Goal: Complete application form

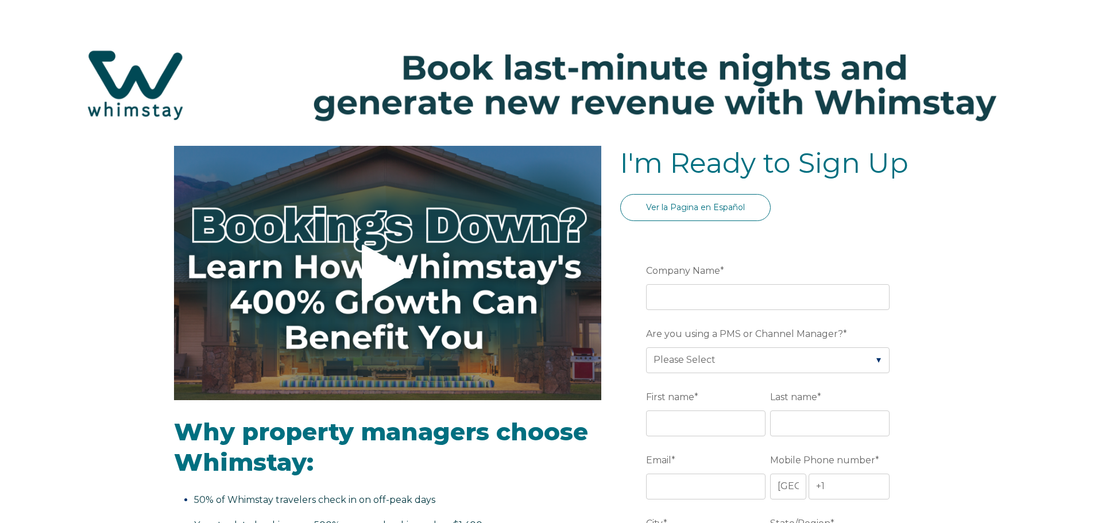
select select "US"
select select "Standard"
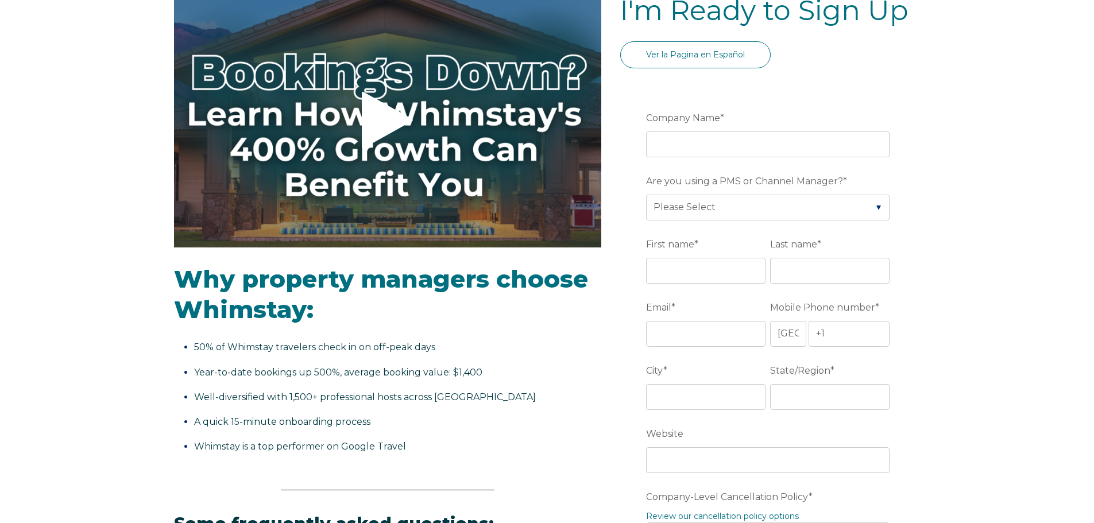
scroll to position [172, 0]
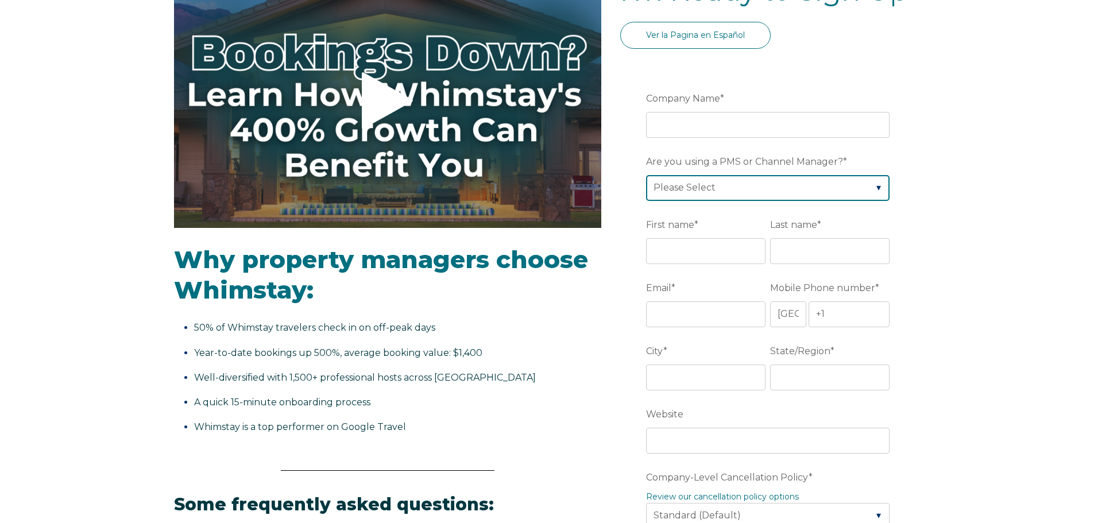
click at [777, 196] on select "Please Select Barefoot BookingPal Boost Brightside CiiRUS Escapia Guesty Hostaw…" at bounding box center [767, 187] width 243 height 25
select select "Not Listed"
click at [646, 175] on select "Please Select Barefoot BookingPal Boost Brightside CiiRUS Escapia Guesty Hostaw…" at bounding box center [767, 187] width 243 height 25
click at [764, 193] on select "Please Select Barefoot BookingPal Boost Brightside CiiRUS Escapia Guesty Hostaw…" at bounding box center [767, 187] width 243 height 25
click at [541, 419] on li "Whimstay is a top performer on Google Travel" at bounding box center [394, 427] width 401 height 18
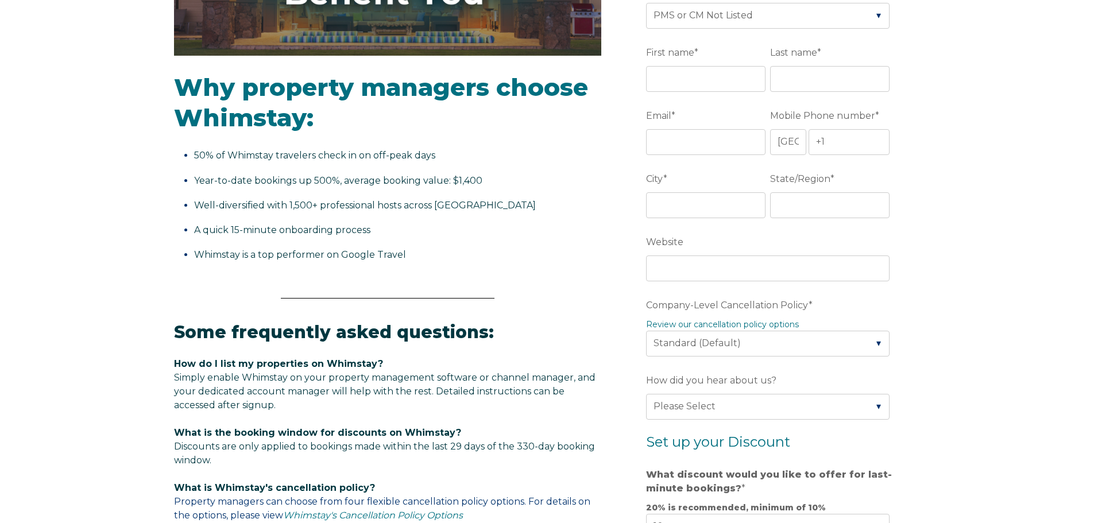
scroll to position [115, 0]
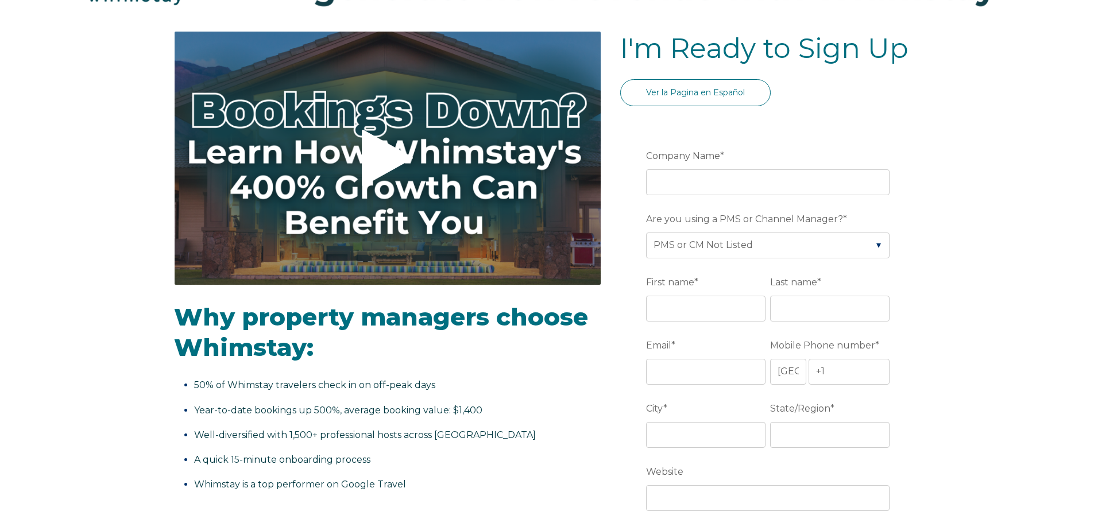
click at [405, 152] on icon at bounding box center [387, 158] width 51 height 57
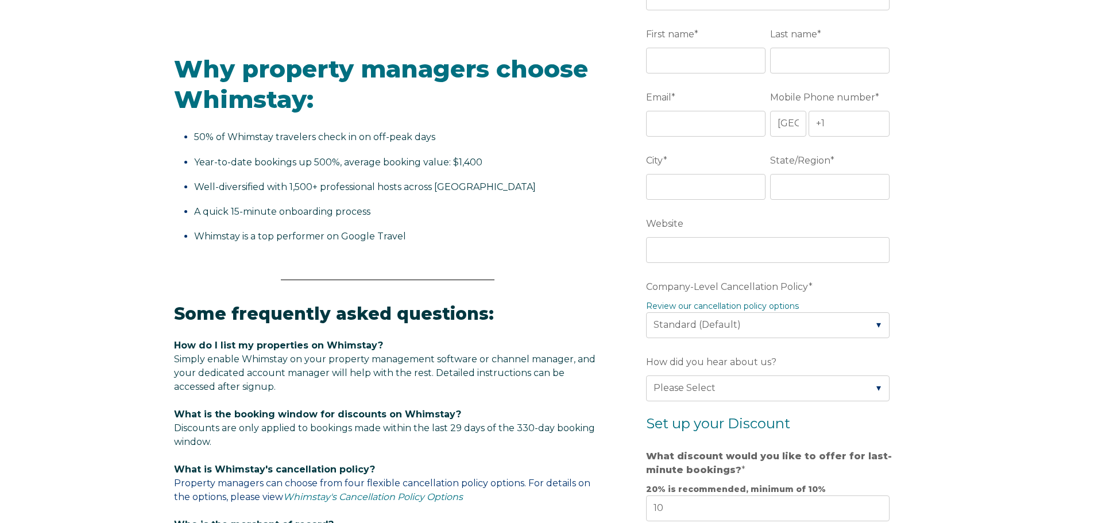
scroll to position [382, 0]
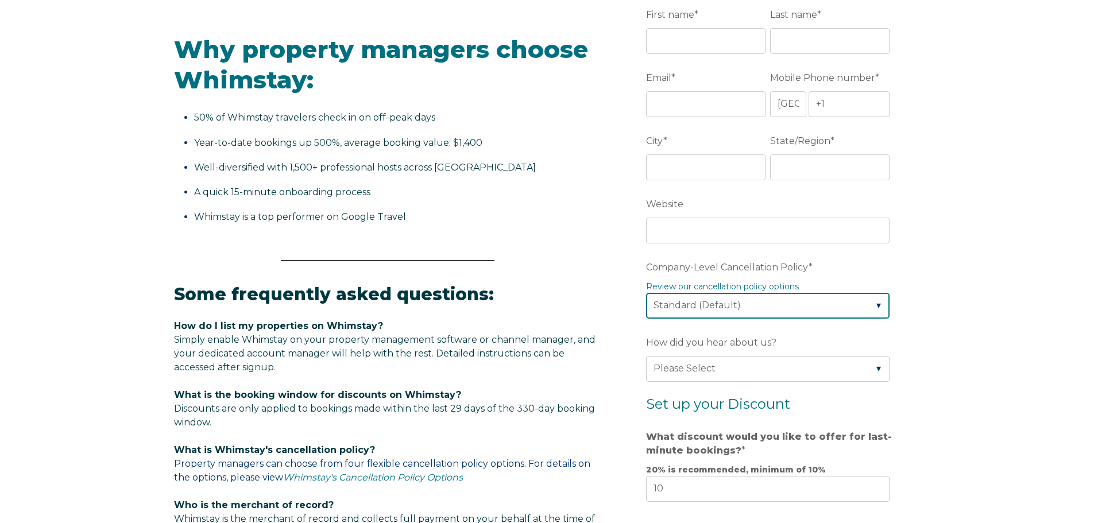
click at [786, 315] on select "Please Select Partial Standard (Default) Moderate Strict" at bounding box center [767, 305] width 243 height 25
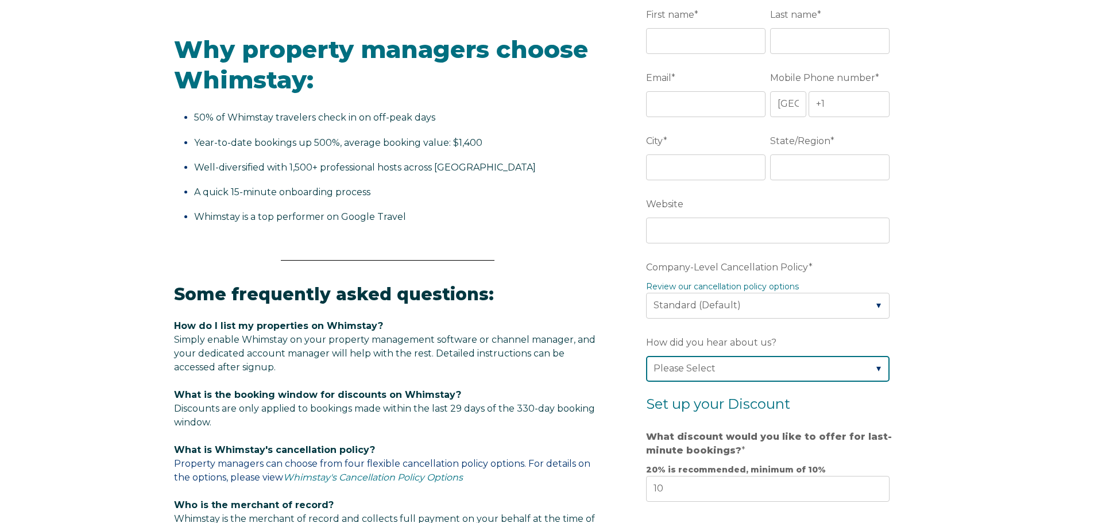
click at [783, 360] on select "Please Select Found Whimstay through a Google search Direct outreach from a Whi…" at bounding box center [767, 368] width 243 height 25
click at [987, 250] on div "Video player - SSOB Pitch Vid Thumbnail - Click to play video Why property mana…" at bounding box center [547, 310] width 1094 height 1094
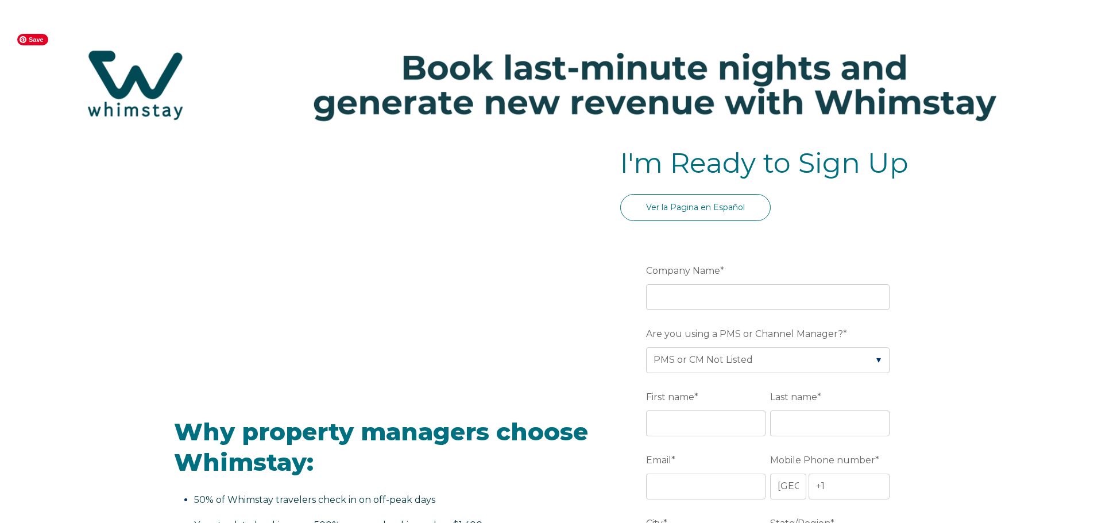
click at [122, 90] on img at bounding box center [546, 85] width 1071 height 114
click at [585, 101] on img at bounding box center [546, 85] width 1071 height 114
